Goal: Use online tool/utility: Utilize a website feature to perform a specific function

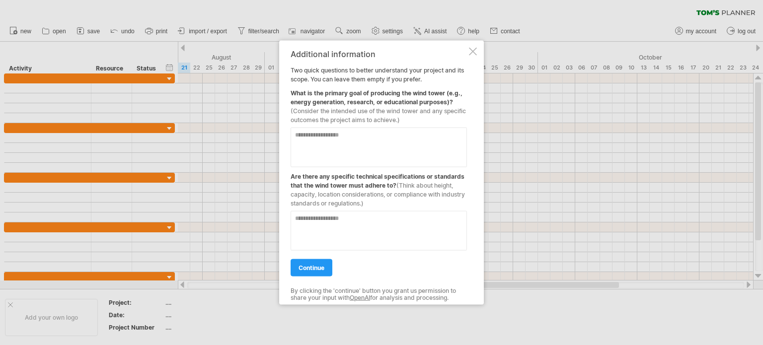
click at [298, 267] on link "continue" at bounding box center [311, 267] width 42 height 17
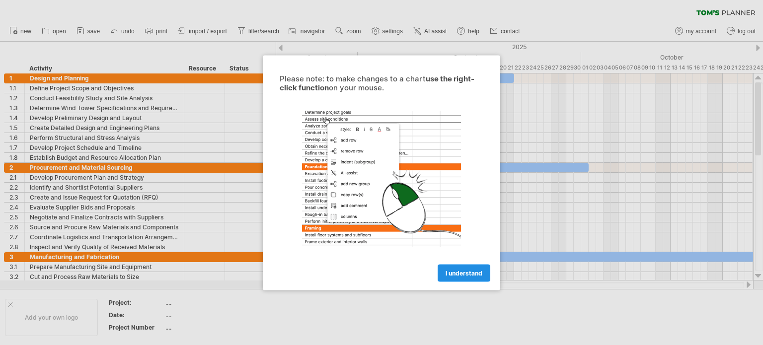
click at [451, 268] on link "I understand" at bounding box center [463, 272] width 53 height 17
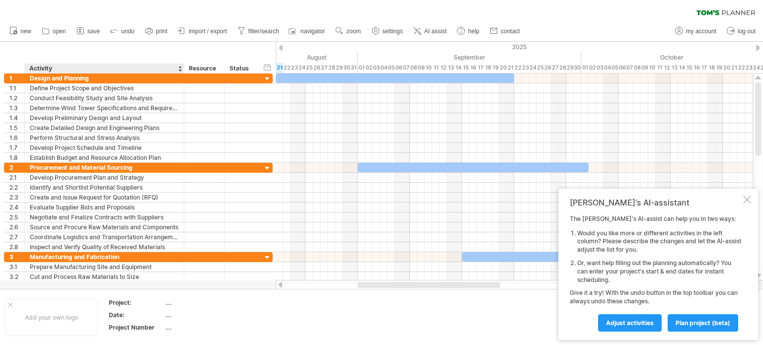
click at [613, 9] on div "clear filter reapply filter" at bounding box center [381, 10] width 763 height 21
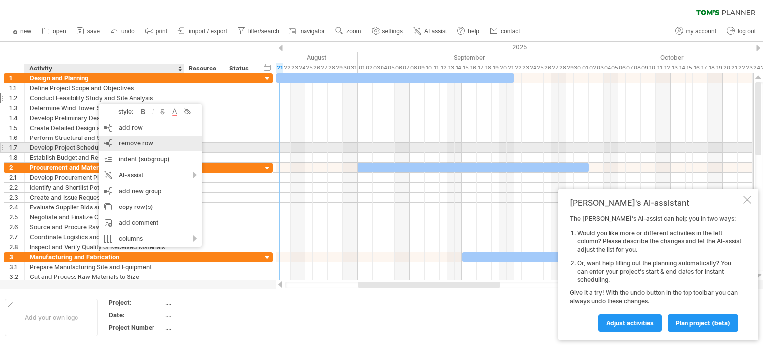
click at [138, 143] on span "remove row" at bounding box center [136, 143] width 34 height 7
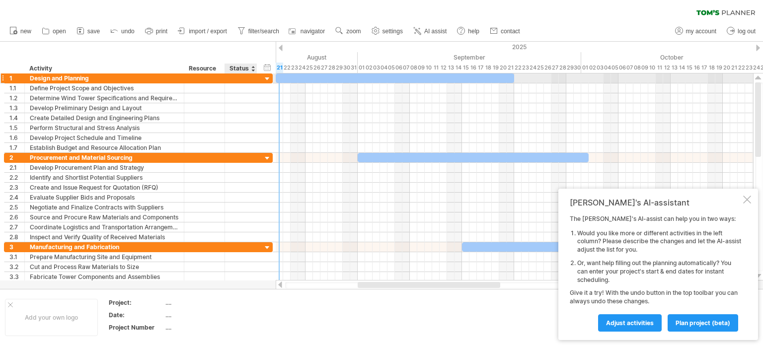
click at [265, 80] on div at bounding box center [267, 78] width 9 height 9
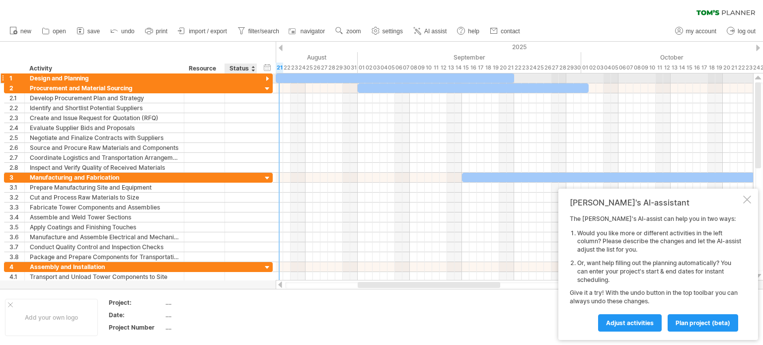
click at [266, 79] on div at bounding box center [267, 78] width 9 height 9
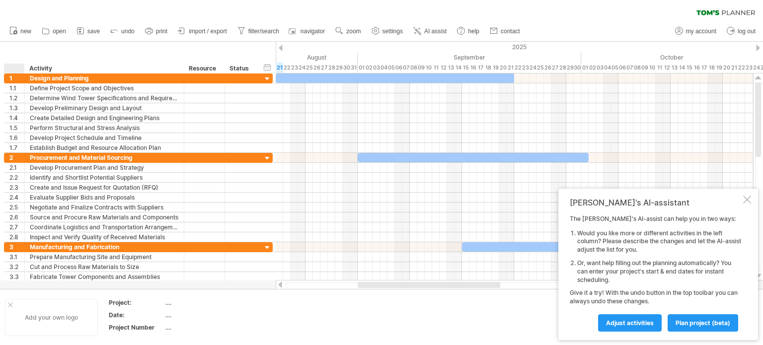
click at [10, 303] on div at bounding box center [10, 304] width 5 height 5
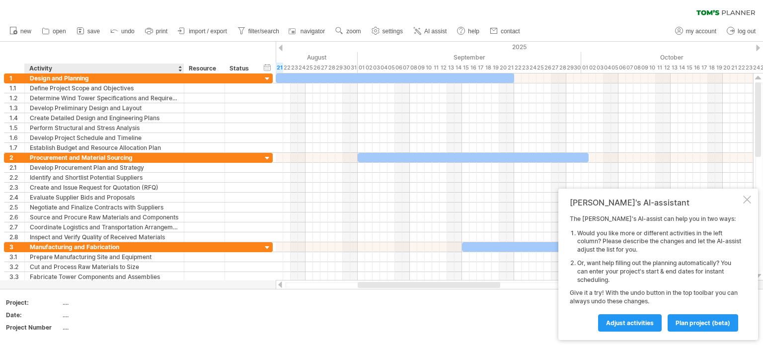
click at [52, 311] on div "Date:" at bounding box center [33, 315] width 55 height 8
click at [268, 70] on div "hide start/end/duration show start/end/duration" at bounding box center [267, 67] width 9 height 10
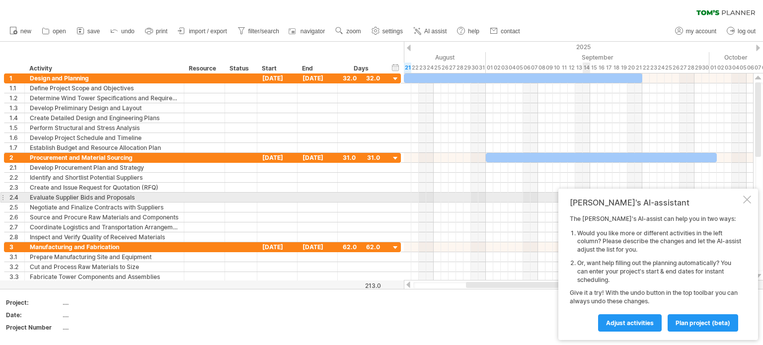
click at [746, 200] on div at bounding box center [747, 200] width 8 height 8
